Goal: Check status: Check status

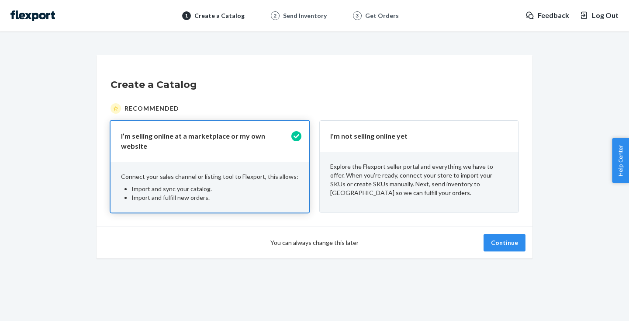
click at [313, 238] on span "You can always change this later" at bounding box center [314, 242] width 88 height 9
click at [512, 242] on button "Continue" at bounding box center [504, 242] width 42 height 17
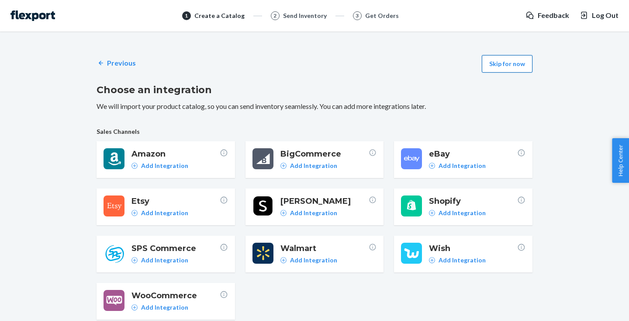
click at [507, 56] on button "Skip for now" at bounding box center [507, 63] width 51 height 17
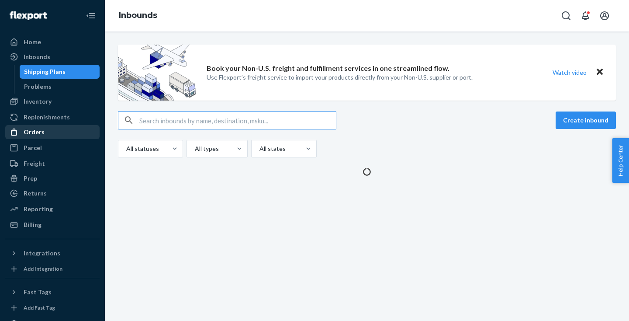
click at [31, 134] on div "Orders" at bounding box center [34, 132] width 21 height 9
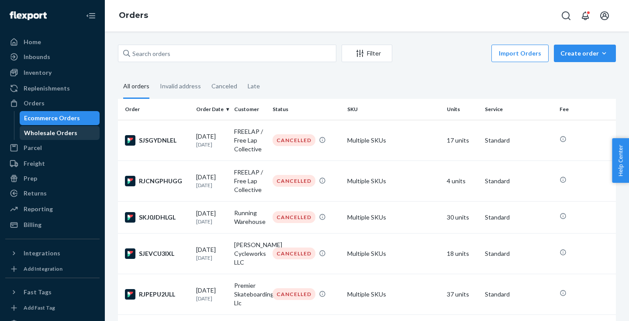
click at [58, 127] on div "Wholesale Orders" at bounding box center [60, 133] width 79 height 12
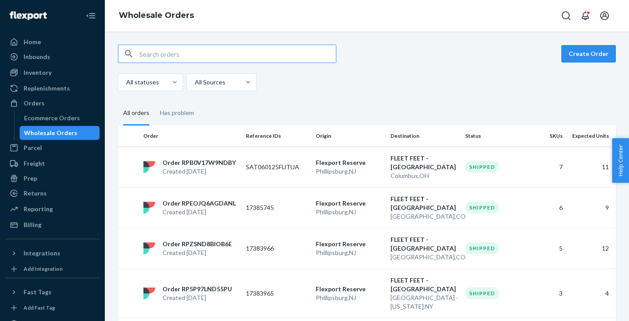
click at [179, 57] on input "text" at bounding box center [237, 53] width 197 height 17
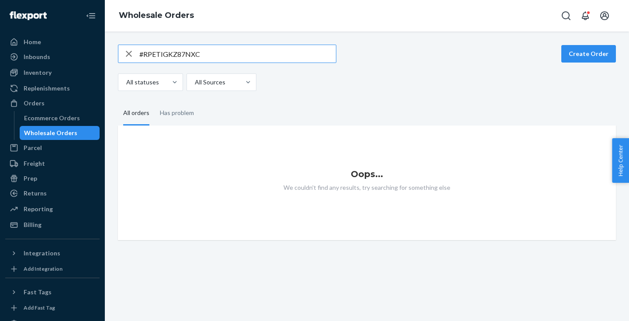
click at [141, 55] on input "#RPETIGKZ87NXC" at bounding box center [237, 53] width 197 height 17
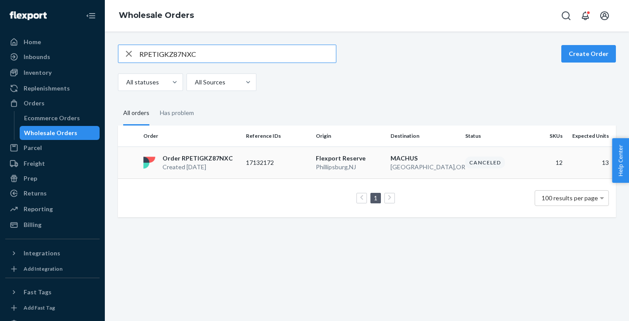
type input "RPETIGKZ87NXC"
click at [228, 164] on p "Created [DATE]" at bounding box center [197, 166] width 70 height 9
